Goal: Complete application form

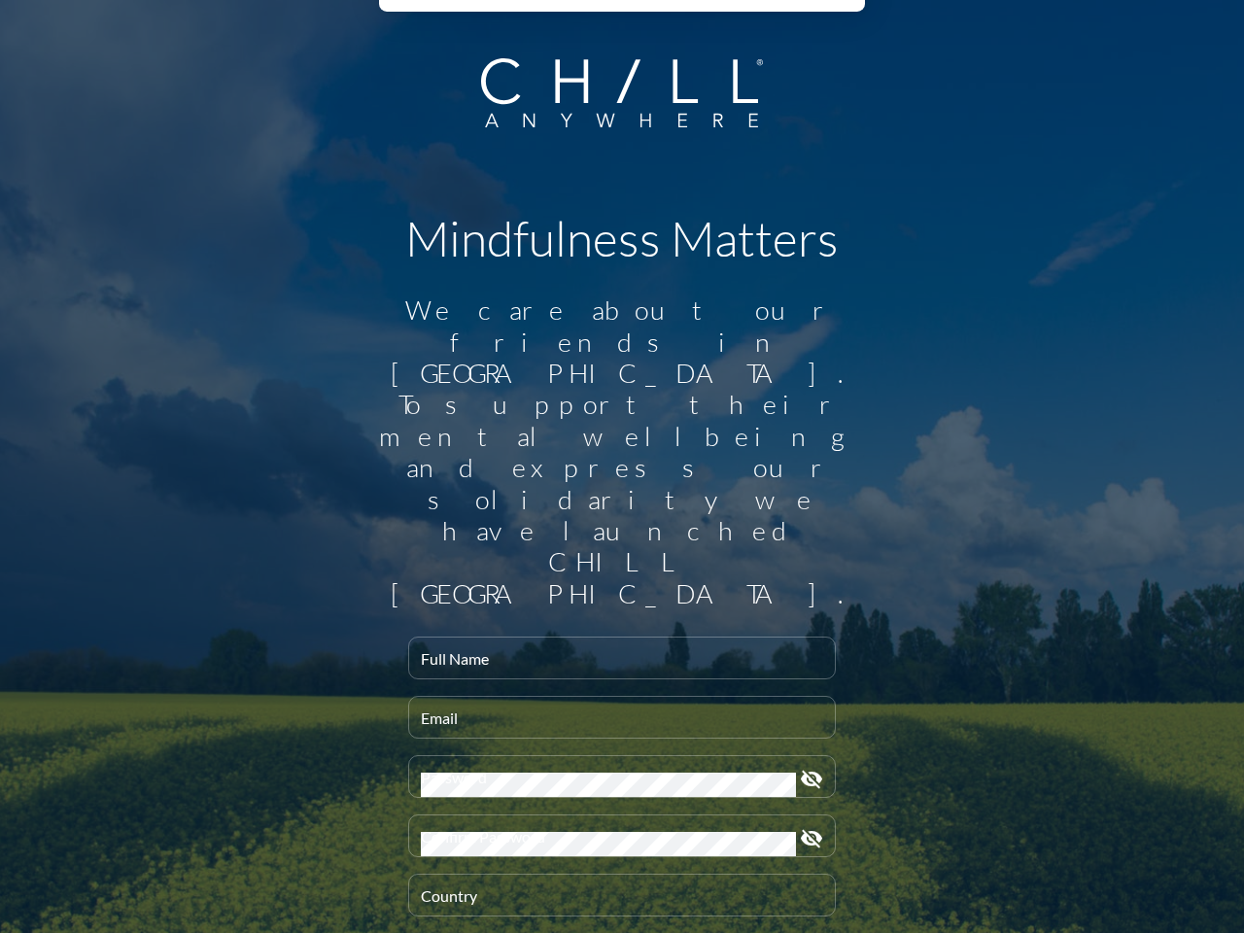
click at [614, 654] on input "Full Name" at bounding box center [622, 666] width 402 height 24
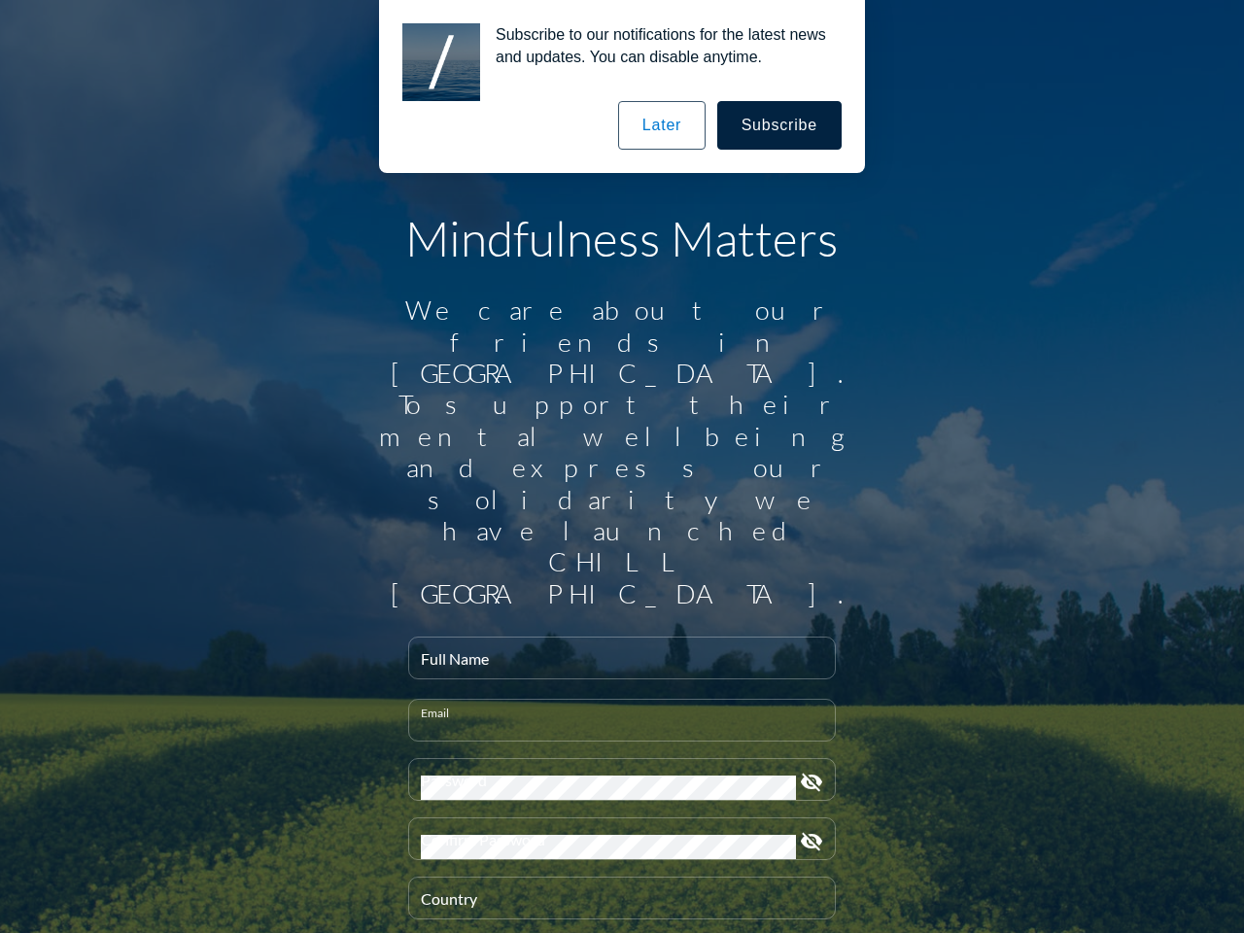
click at [614, 716] on input "Email" at bounding box center [622, 728] width 402 height 24
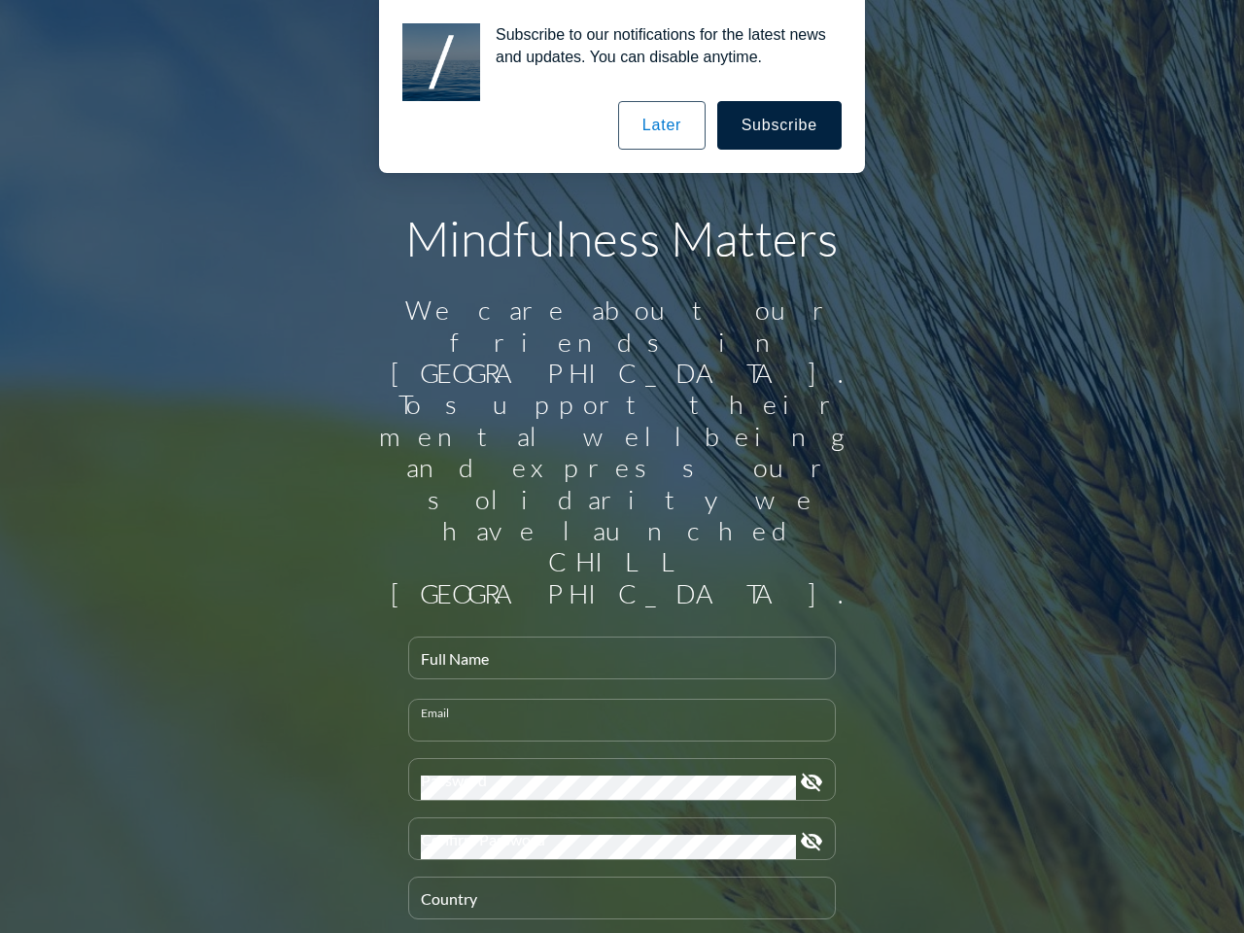
click at [614, 759] on div "Password" at bounding box center [608, 779] width 375 height 41
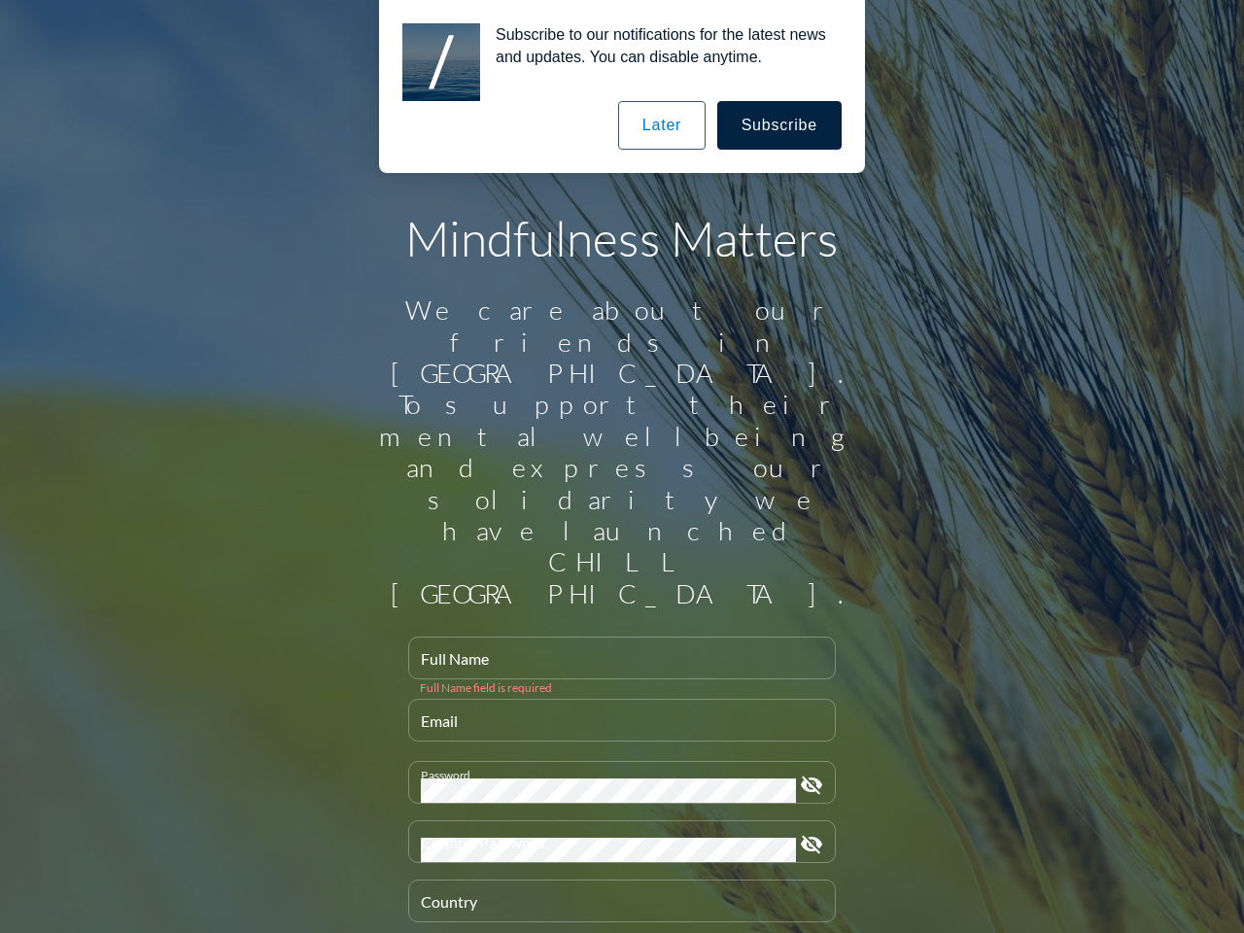
click at [804, 774] on icon "visibility_off" at bounding box center [811, 785] width 23 height 23
click at [614, 821] on div "Confirm Password" at bounding box center [608, 841] width 375 height 41
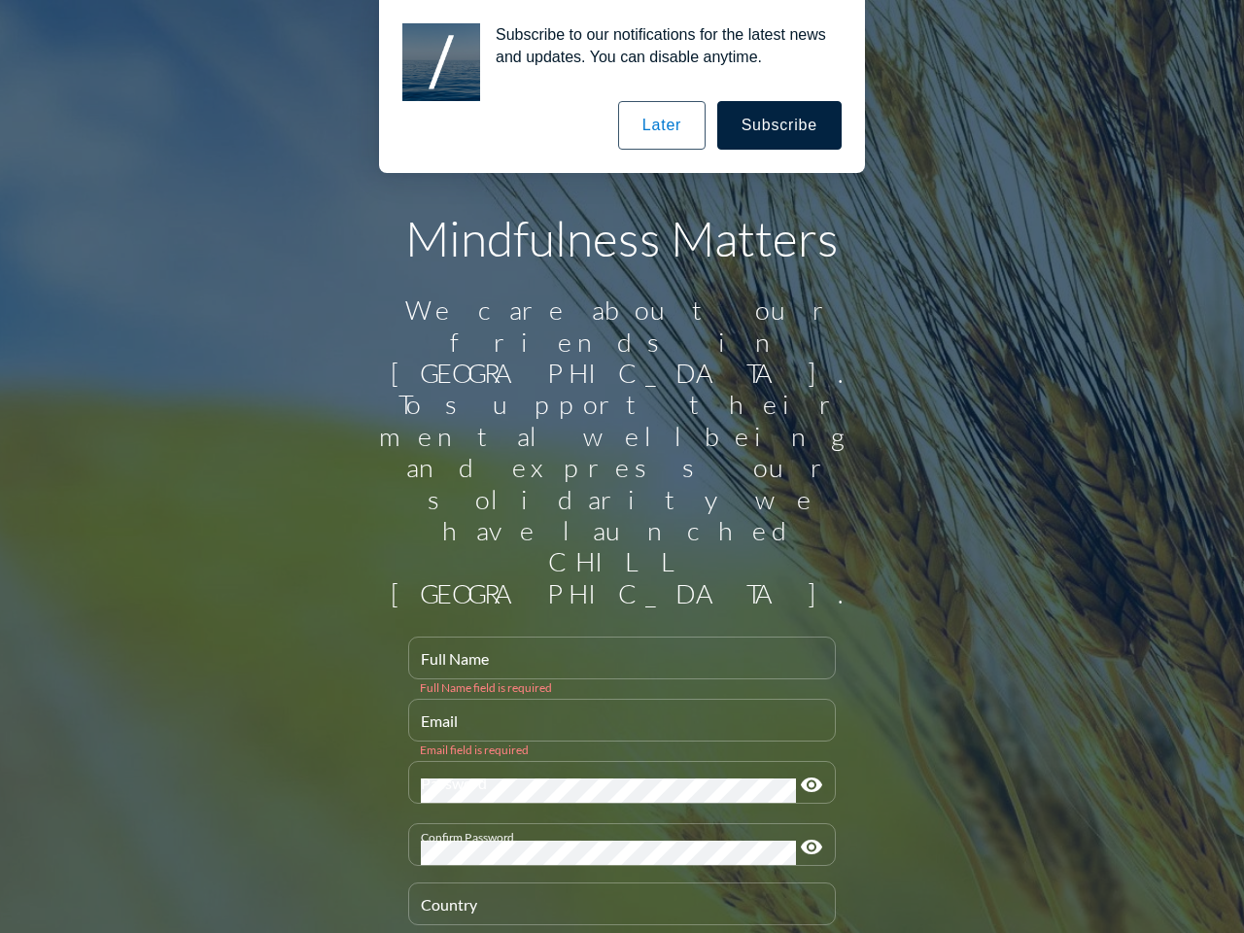
click at [804, 836] on icon "visibility" at bounding box center [811, 847] width 23 height 23
click at [614, 884] on div "Country" at bounding box center [622, 904] width 402 height 41
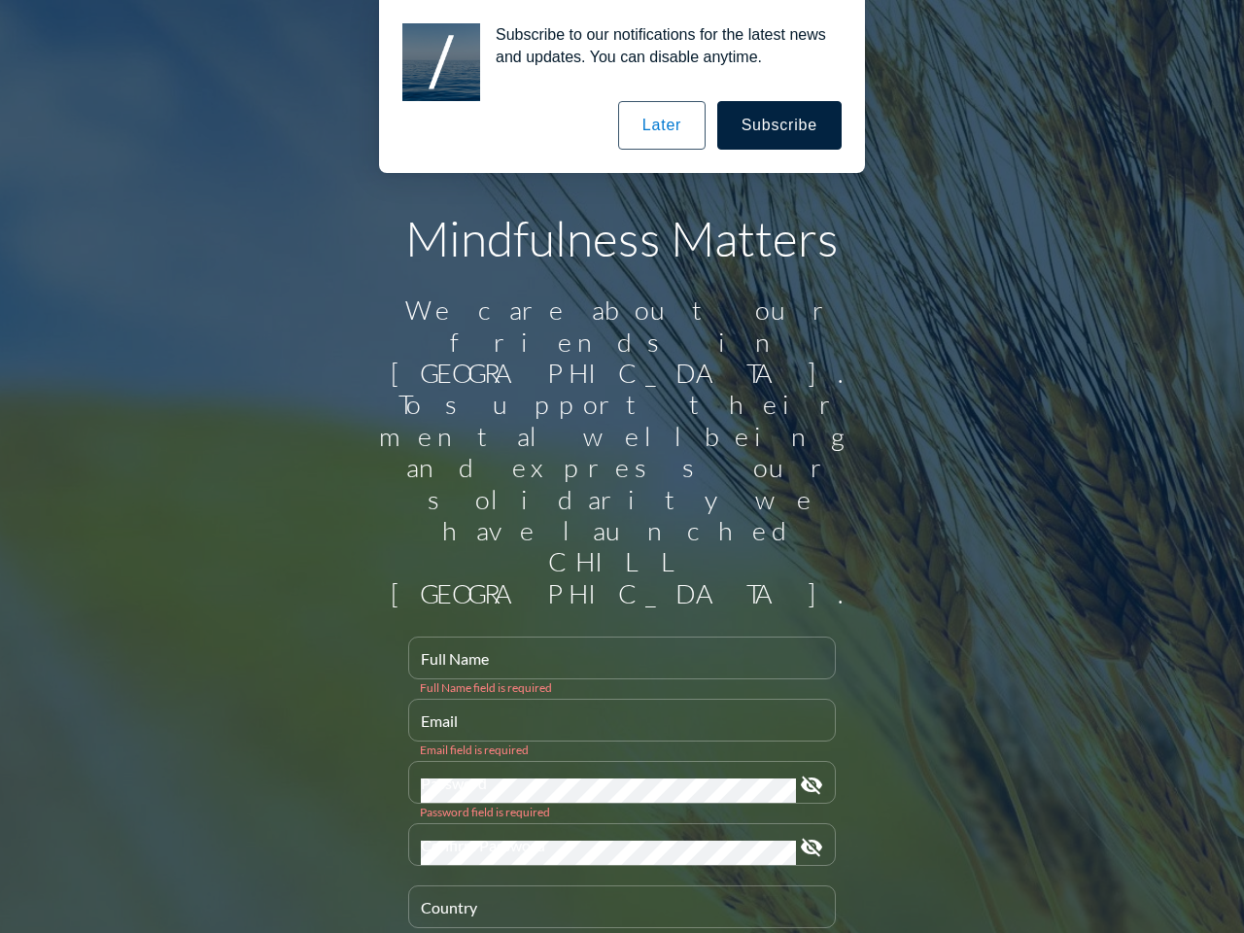
click at [781, 125] on button "Subscribe" at bounding box center [779, 125] width 124 height 49
